Goal: Complete application form

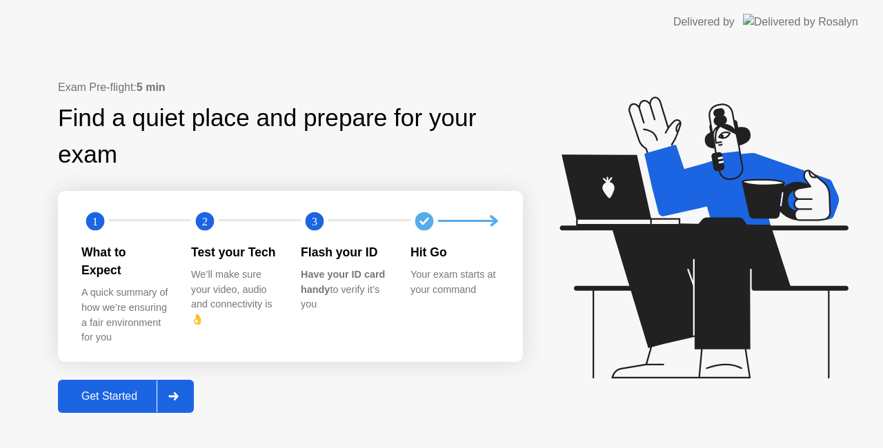
click at [127, 393] on div "Get Started" at bounding box center [109, 396] width 94 height 12
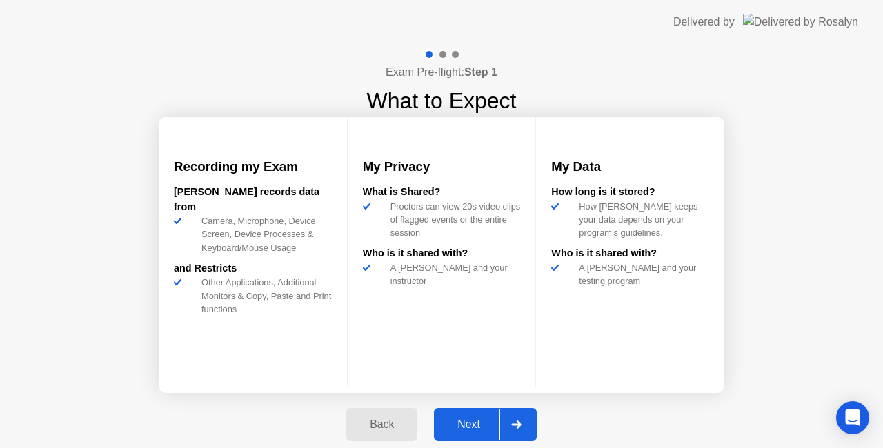
click at [463, 429] on div "Next" at bounding box center [468, 424] width 61 height 12
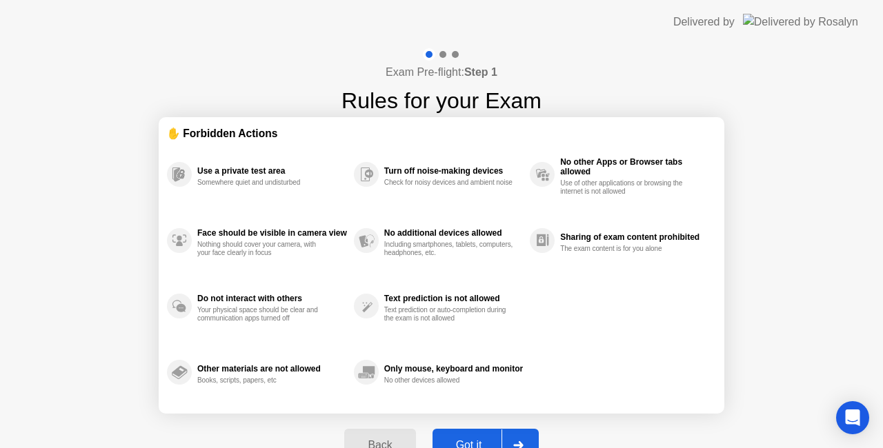
click at [447, 439] on div "Got it" at bounding box center [468, 445] width 65 height 12
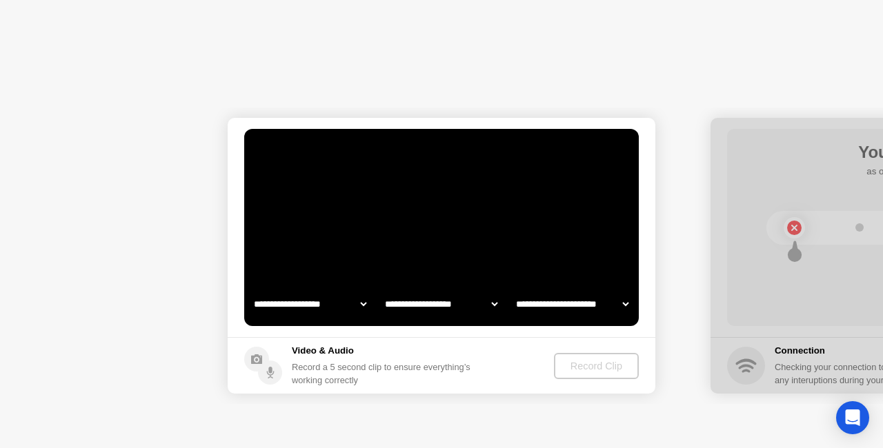
select select "**********"
select select "*******"
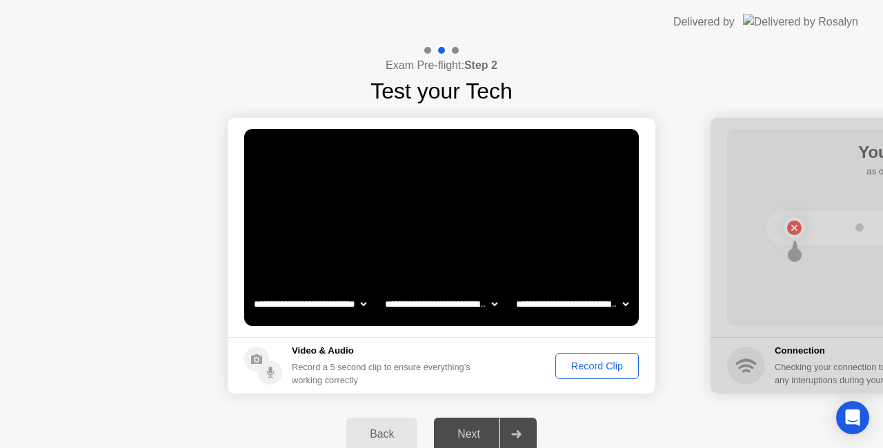
click at [581, 363] on div "Record Clip" at bounding box center [597, 366] width 74 height 11
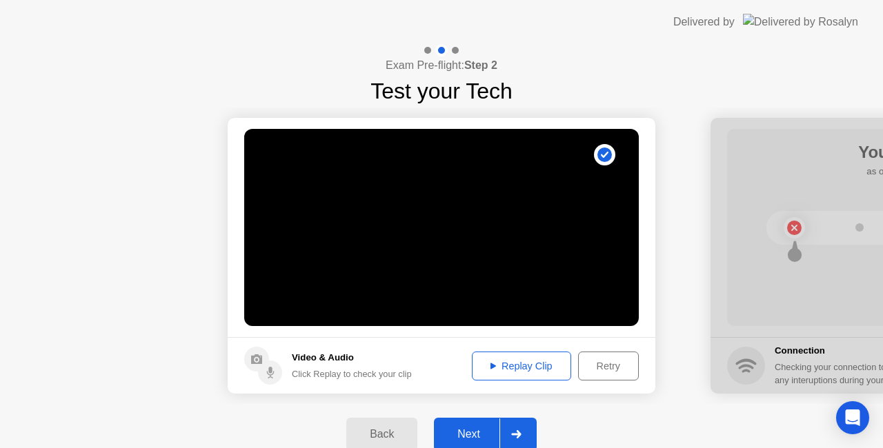
click at [470, 418] on button "Next" at bounding box center [485, 434] width 103 height 33
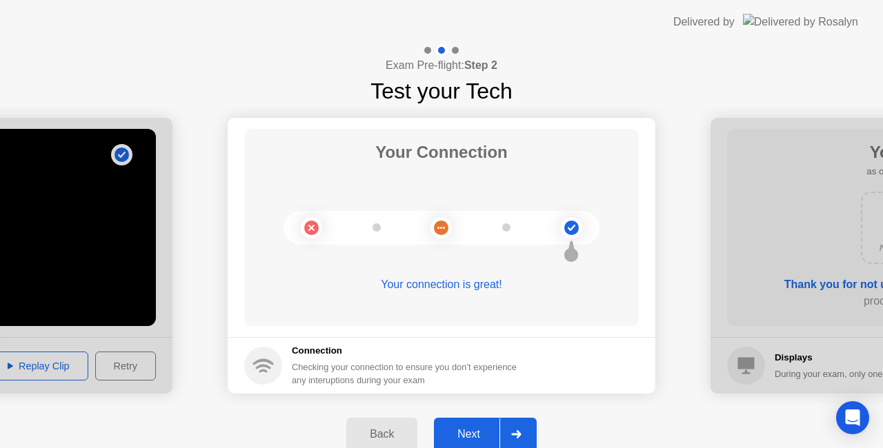
click at [461, 432] on div "Next" at bounding box center [468, 434] width 61 height 12
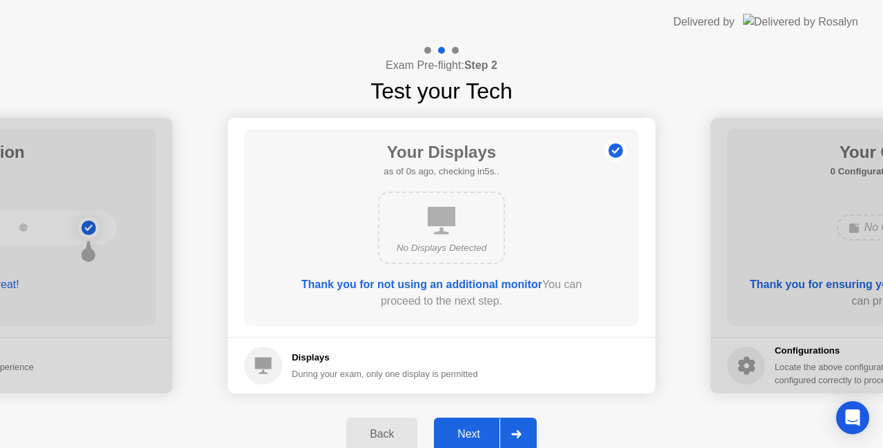
click at [459, 428] on div "Next" at bounding box center [468, 434] width 61 height 12
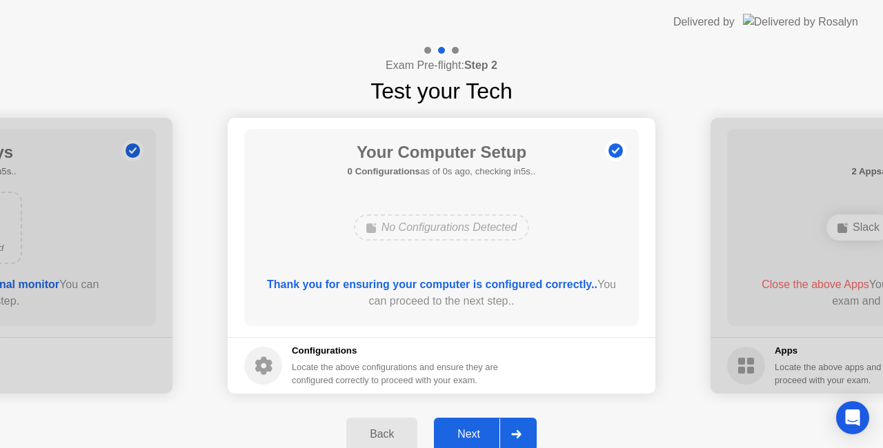
click at [459, 425] on button "Next" at bounding box center [485, 434] width 103 height 33
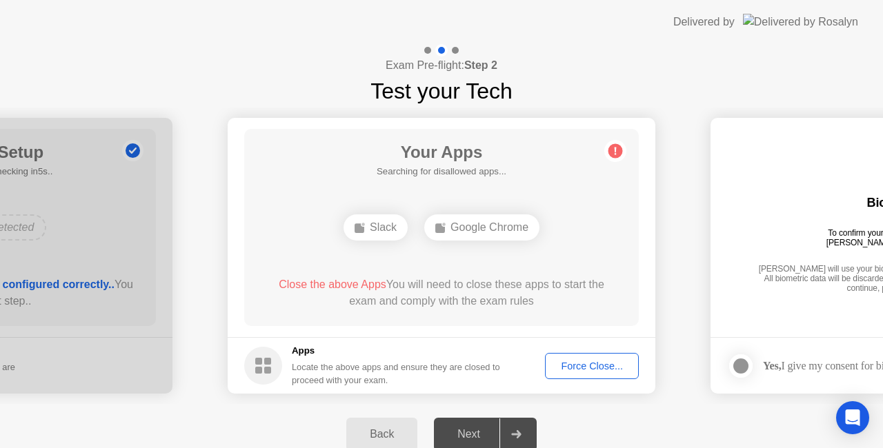
click at [594, 356] on button "Force Close..." at bounding box center [592, 366] width 94 height 26
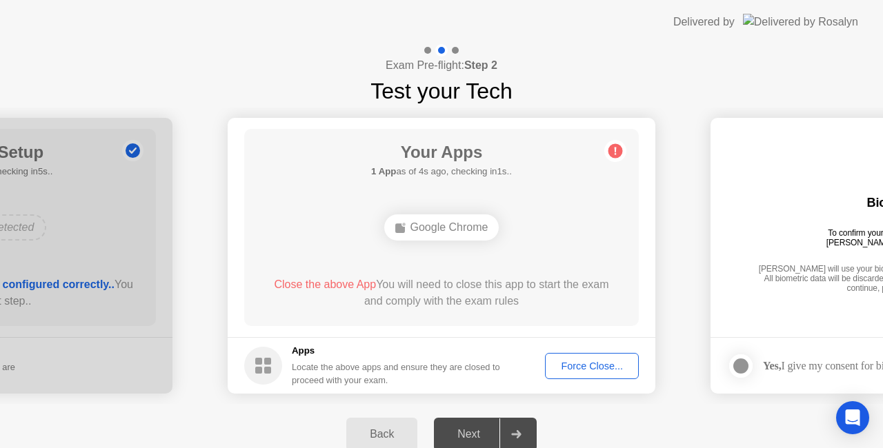
click at [576, 365] on div "Force Close..." at bounding box center [591, 366] width 84 height 11
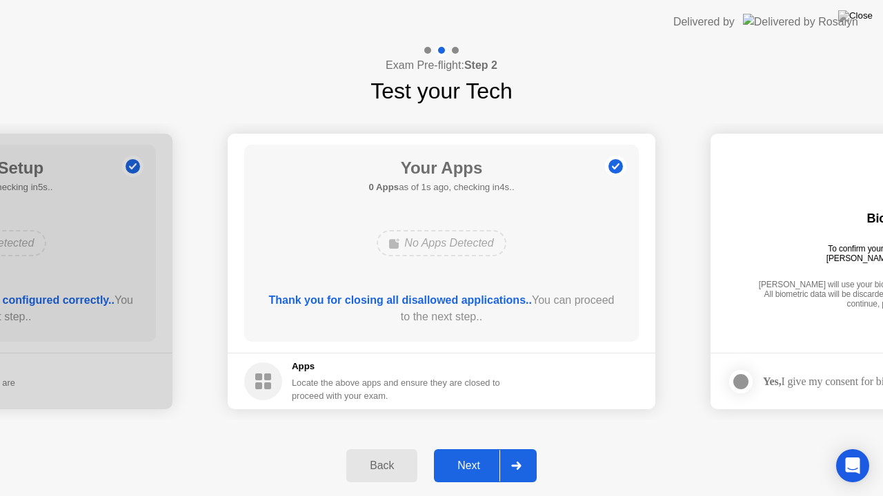
click at [481, 447] on div "Next" at bounding box center [468, 466] width 61 height 12
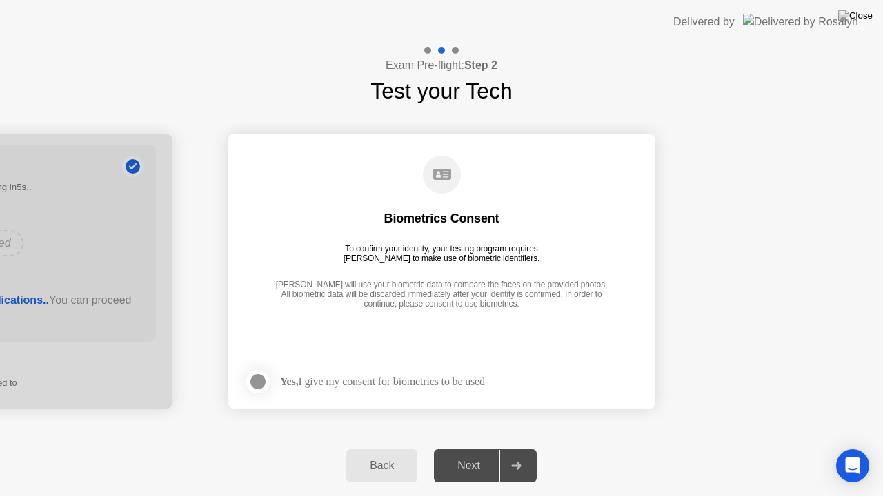
click at [260, 381] on div at bounding box center [258, 382] width 17 height 17
click at [456, 447] on div "Next" at bounding box center [468, 466] width 61 height 12
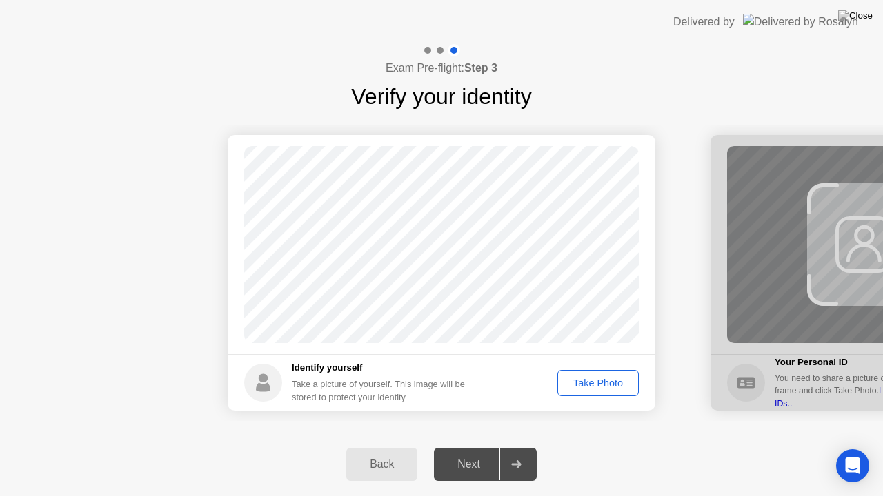
click at [585, 384] on div "Take Photo" at bounding box center [598, 383] width 72 height 11
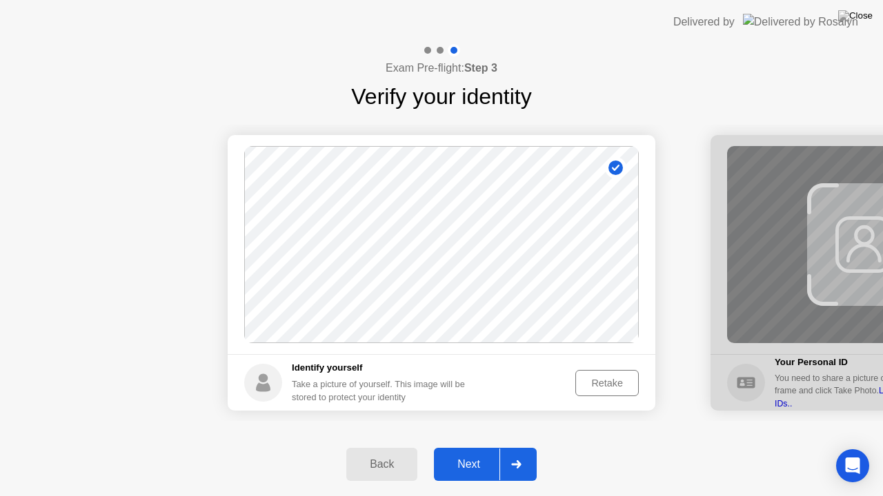
click at [594, 383] on div "Retake" at bounding box center [607, 383] width 54 height 11
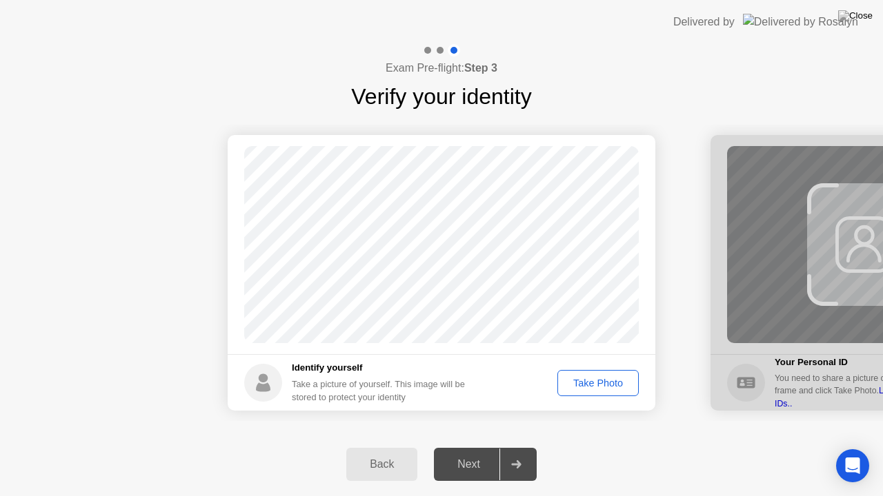
click at [589, 383] on div "Take Photo" at bounding box center [598, 383] width 72 height 11
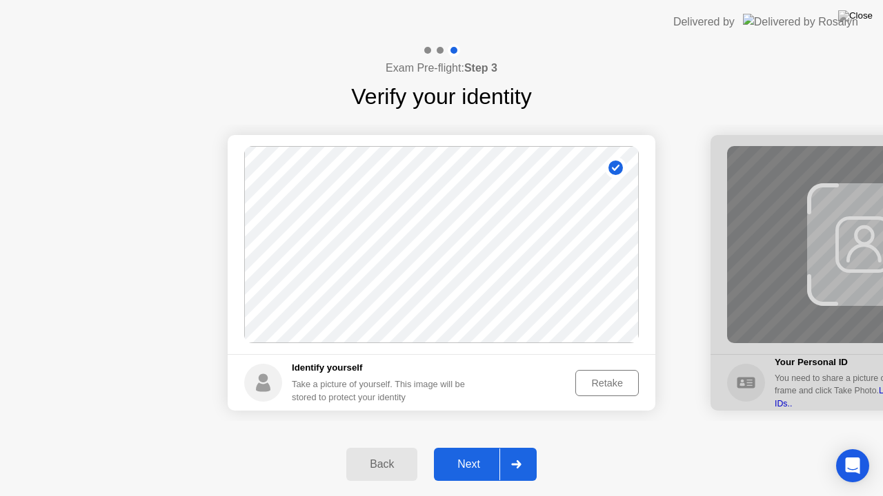
click at [464, 447] on div "Next" at bounding box center [468, 464] width 61 height 12
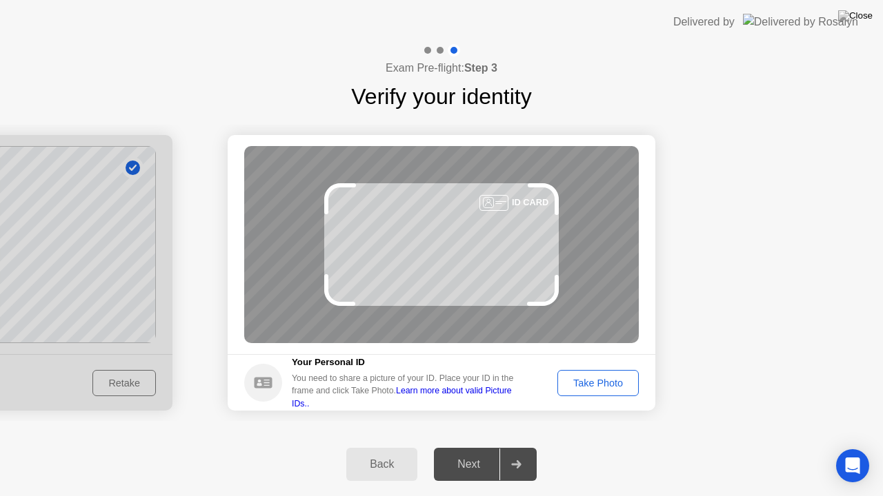
click at [487, 396] on link "Learn more about valid Picture IDs.." at bounding box center [402, 397] width 220 height 22
click at [607, 379] on div "Take Photo" at bounding box center [598, 383] width 72 height 11
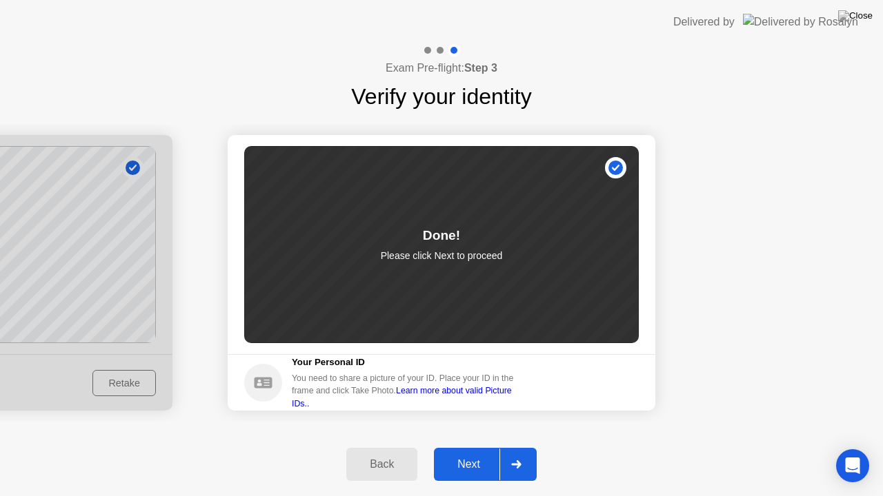
click at [476, 447] on div "Next" at bounding box center [468, 464] width 61 height 12
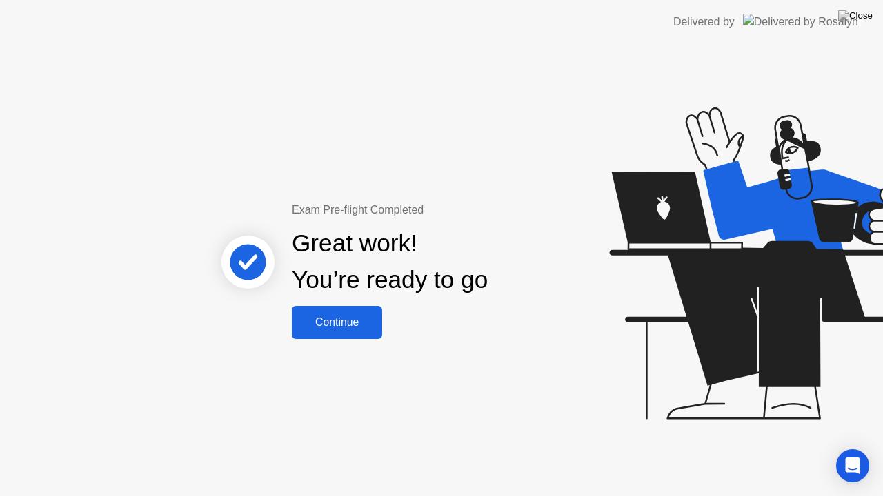
click at [363, 327] on div "Continue" at bounding box center [337, 322] width 82 height 12
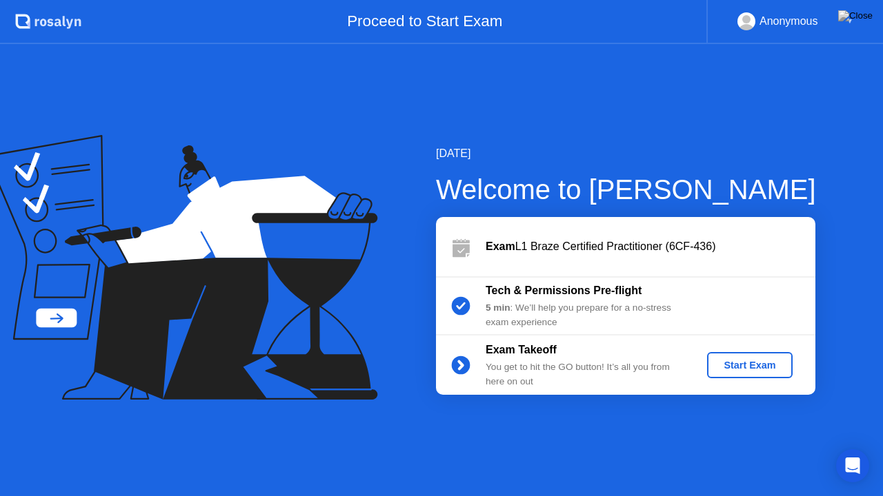
click at [721, 368] on div "Start Exam" at bounding box center [749, 365] width 74 height 11
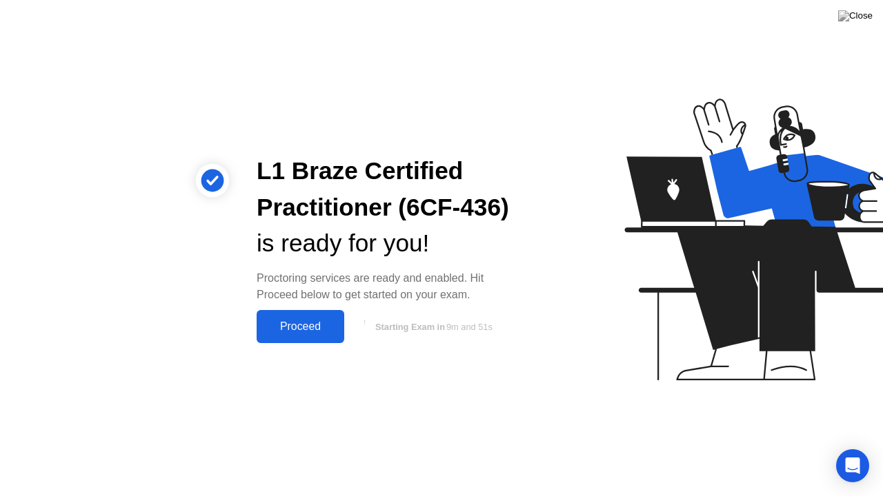
click at [293, 333] on div "Proceed" at bounding box center [300, 327] width 79 height 12
